Goal: Transaction & Acquisition: Purchase product/service

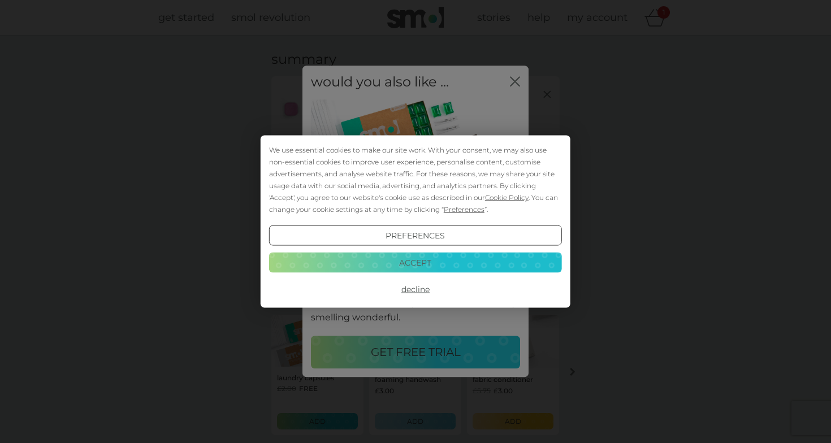
click at [390, 268] on button "Accept" at bounding box center [415, 262] width 293 height 20
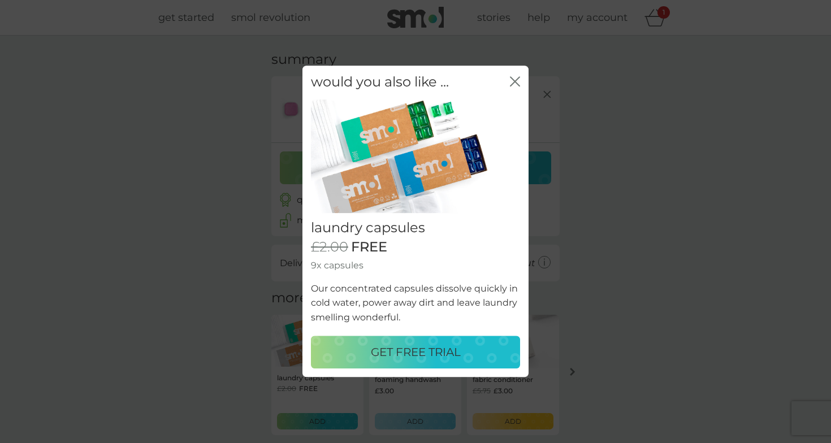
click at [519, 76] on icon "close" at bounding box center [515, 81] width 10 height 10
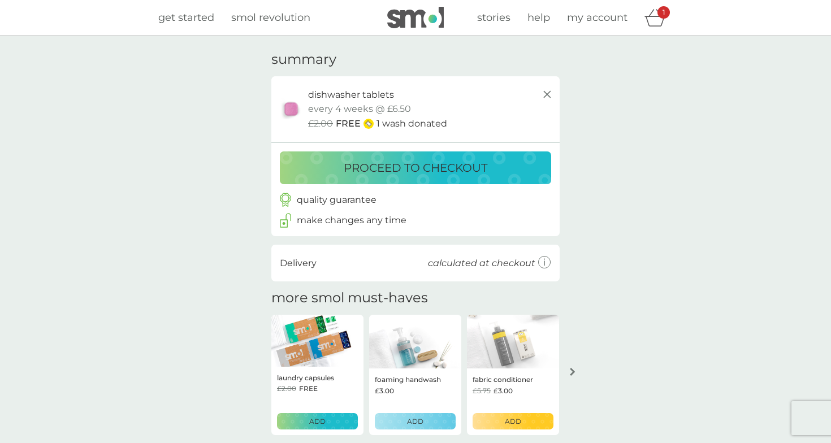
click at [398, 154] on button "proceed to checkout" at bounding box center [415, 168] width 271 height 33
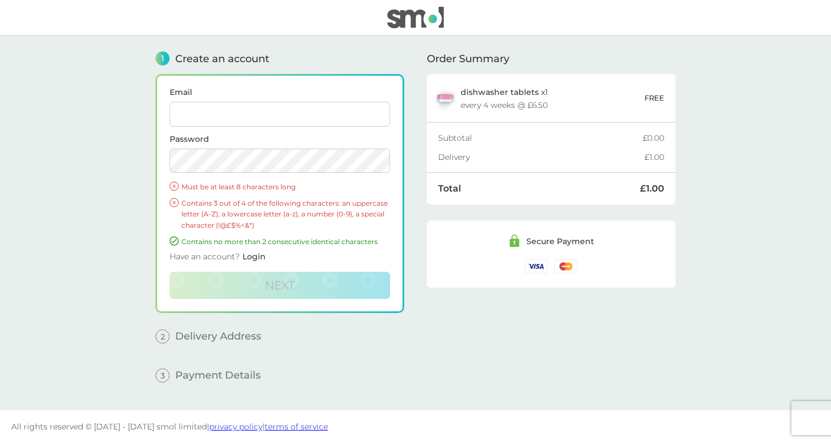
click at [296, 126] on input "Email" at bounding box center [280, 114] width 221 height 25
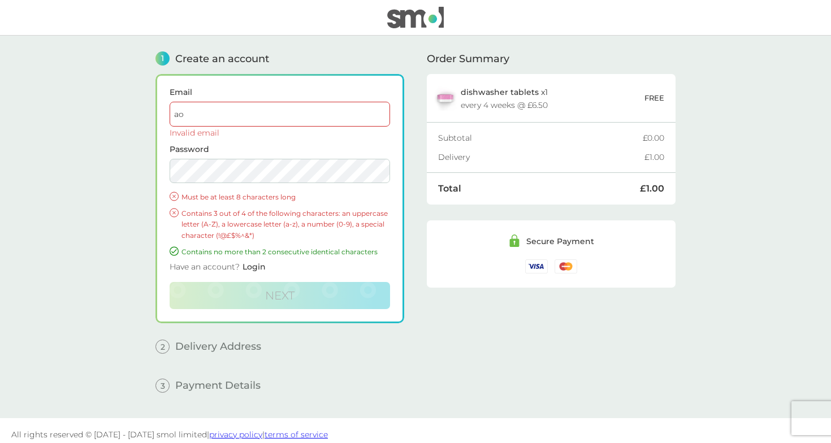
type input "a"
type input "p"
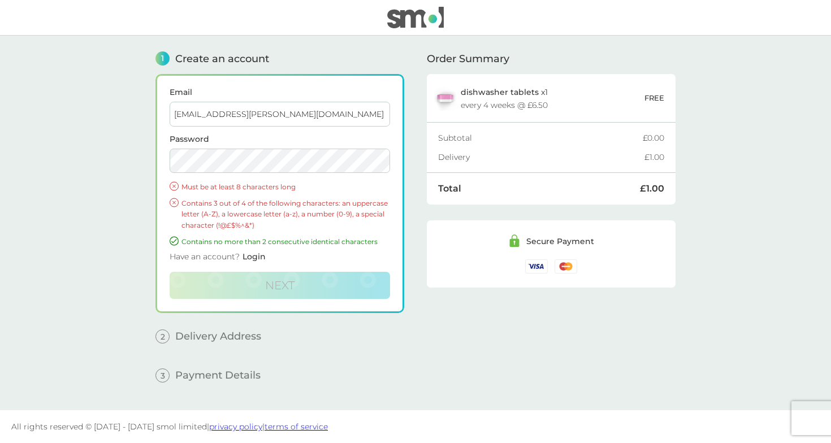
type input "aphex.ryan@proton.me"
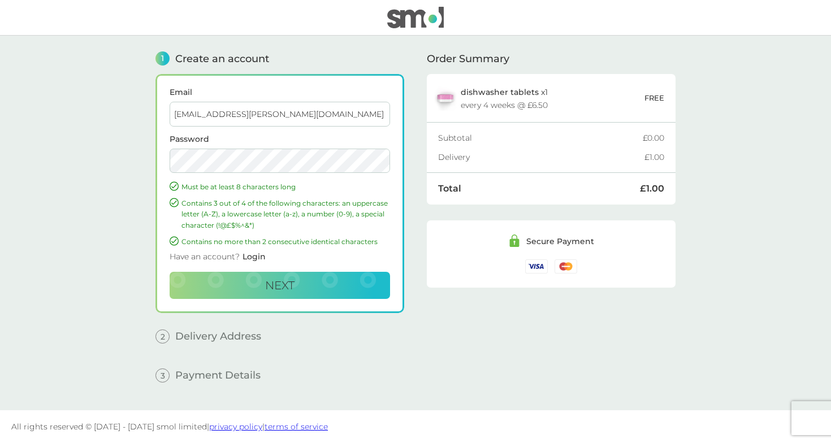
click at [113, 296] on main "1 Create an account Email aphex.ryan@proton.me Password Must be at least 8 char…" at bounding box center [415, 223] width 831 height 375
click at [269, 276] on button "Next" at bounding box center [280, 285] width 221 height 27
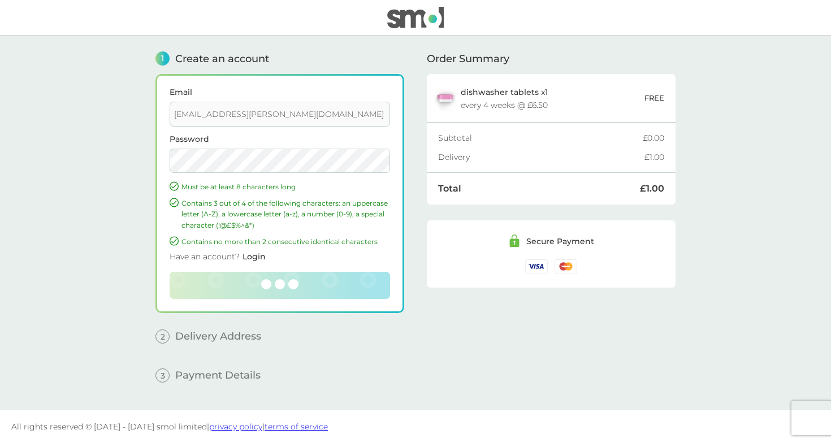
click at [342, 439] on footer "All rights reserved © 2018 - 2025 smol limited | privacy policy | terms of serv…" at bounding box center [415, 427] width 831 height 33
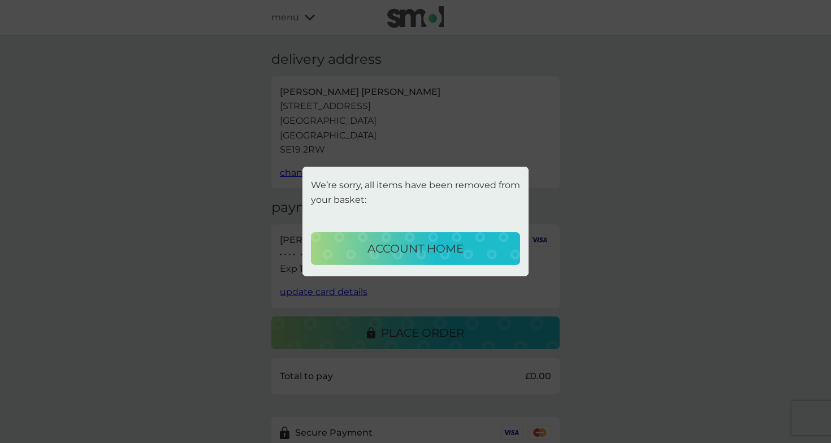
click at [700, 165] on div "We’re sorry, all items have been removed from your basket: account home" at bounding box center [415, 221] width 831 height 443
click at [425, 258] on button "account home" at bounding box center [415, 248] width 209 height 33
